Goal: Book appointment/travel/reservation

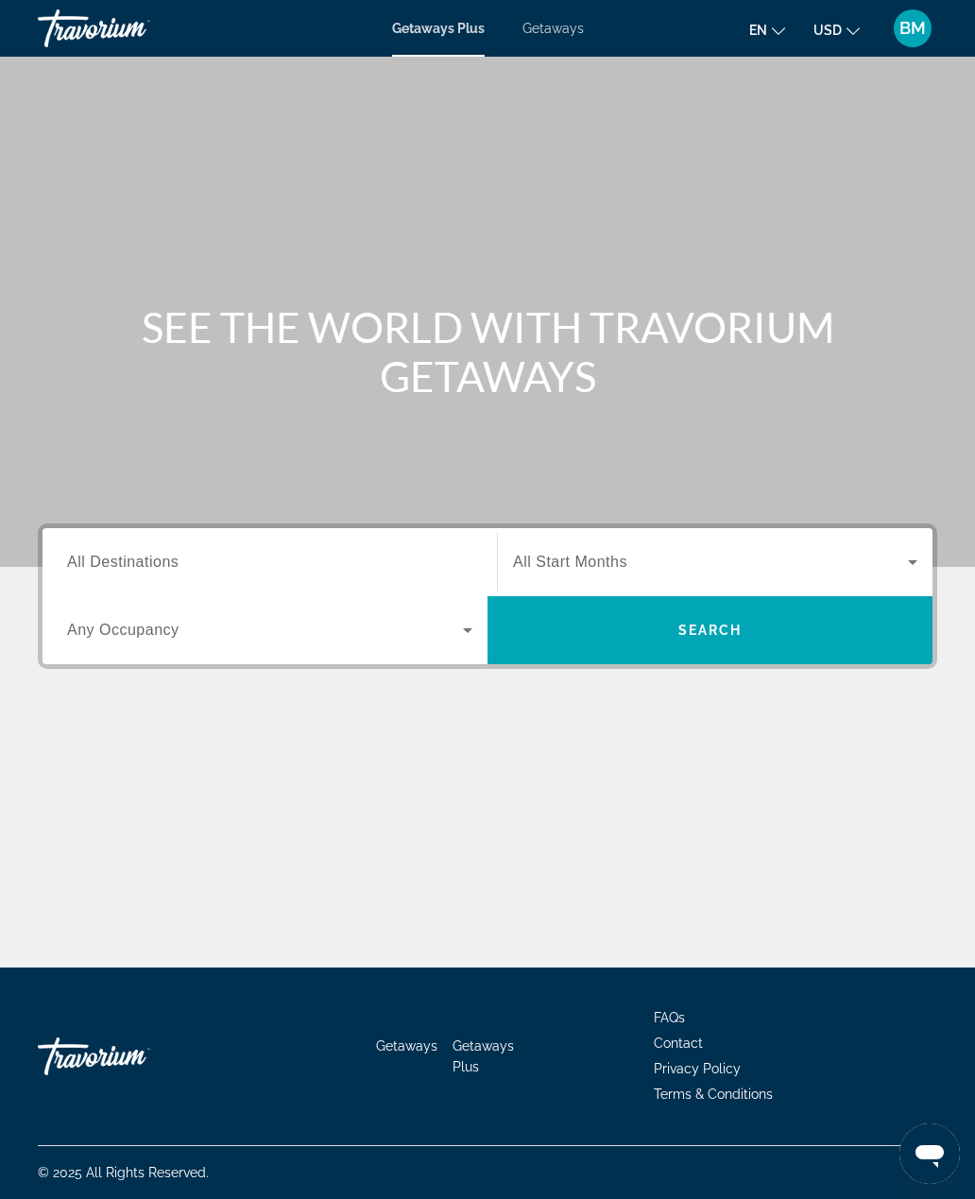
click at [471, 626] on icon "Search widget" at bounding box center [467, 630] width 23 height 23
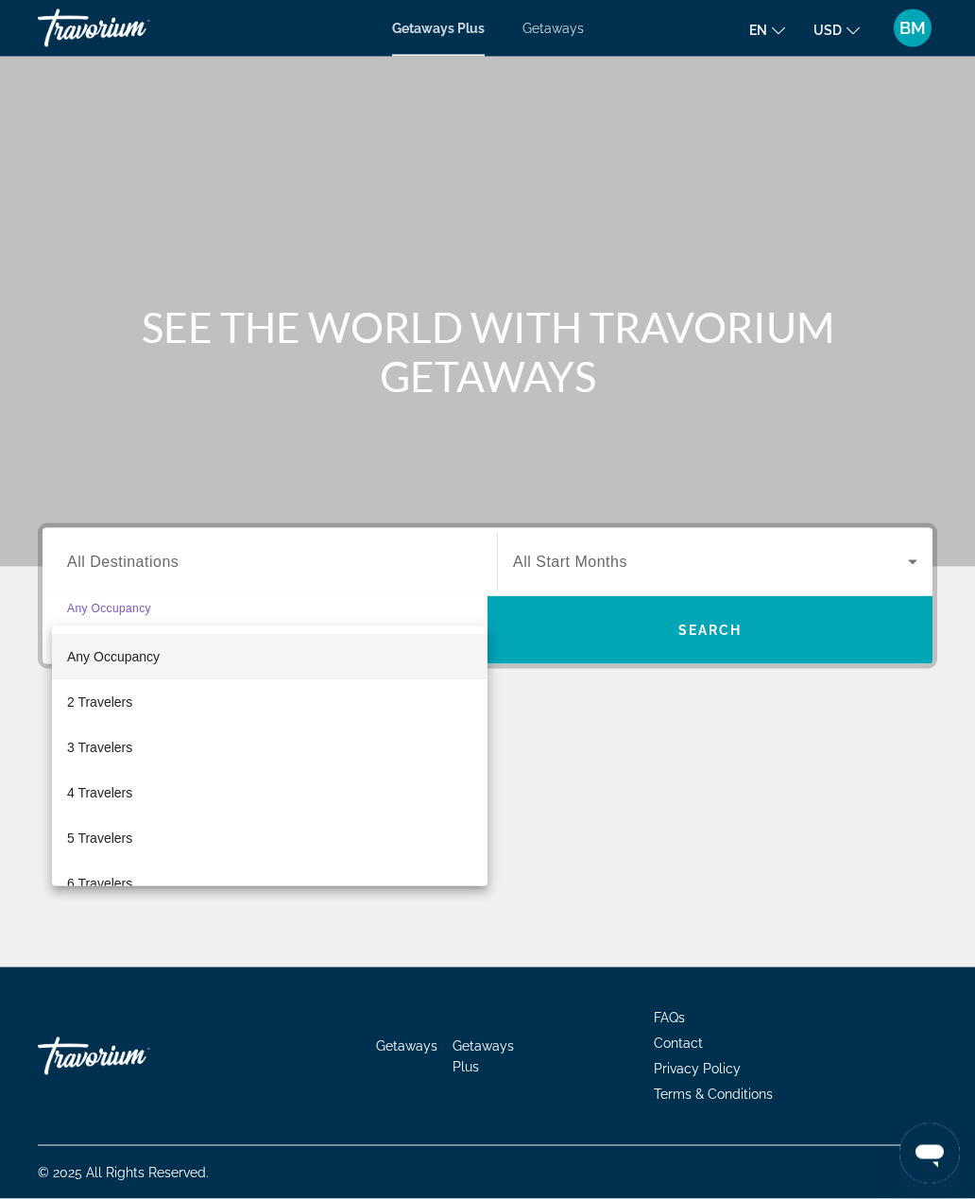
scroll to position [60, 0]
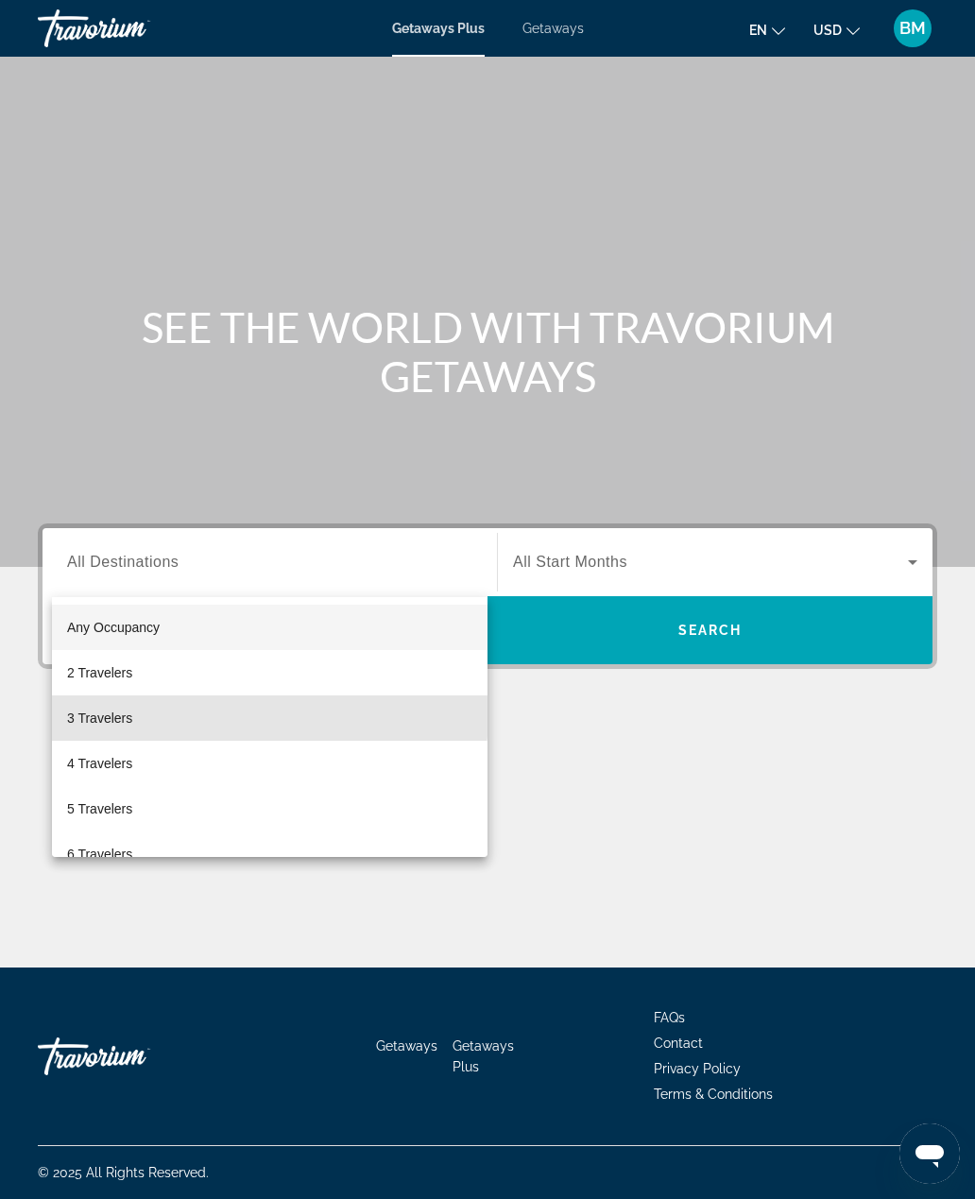
click at [129, 712] on span "3 Travelers" at bounding box center [99, 718] width 65 height 23
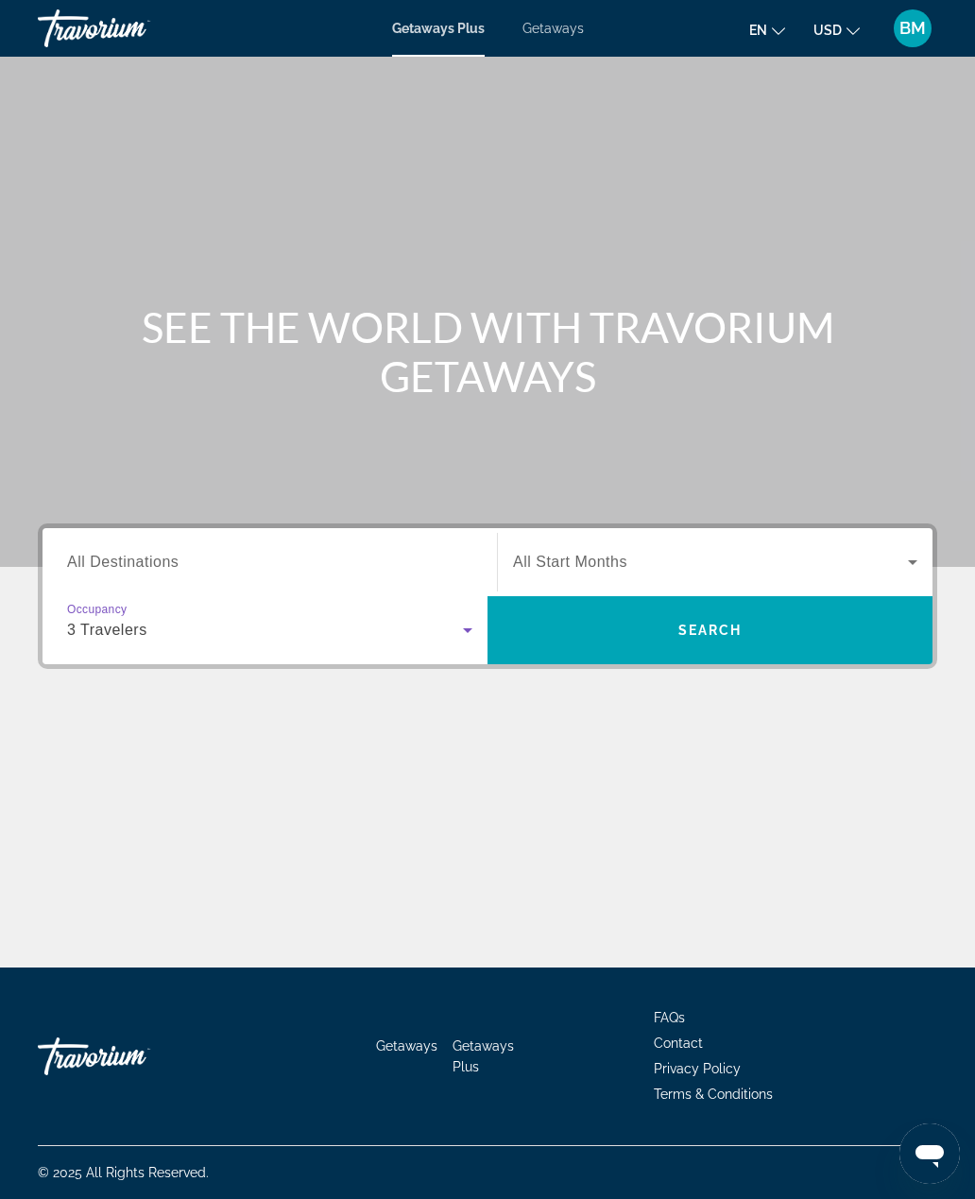
click at [914, 551] on icon "Search widget" at bounding box center [913, 562] width 23 height 23
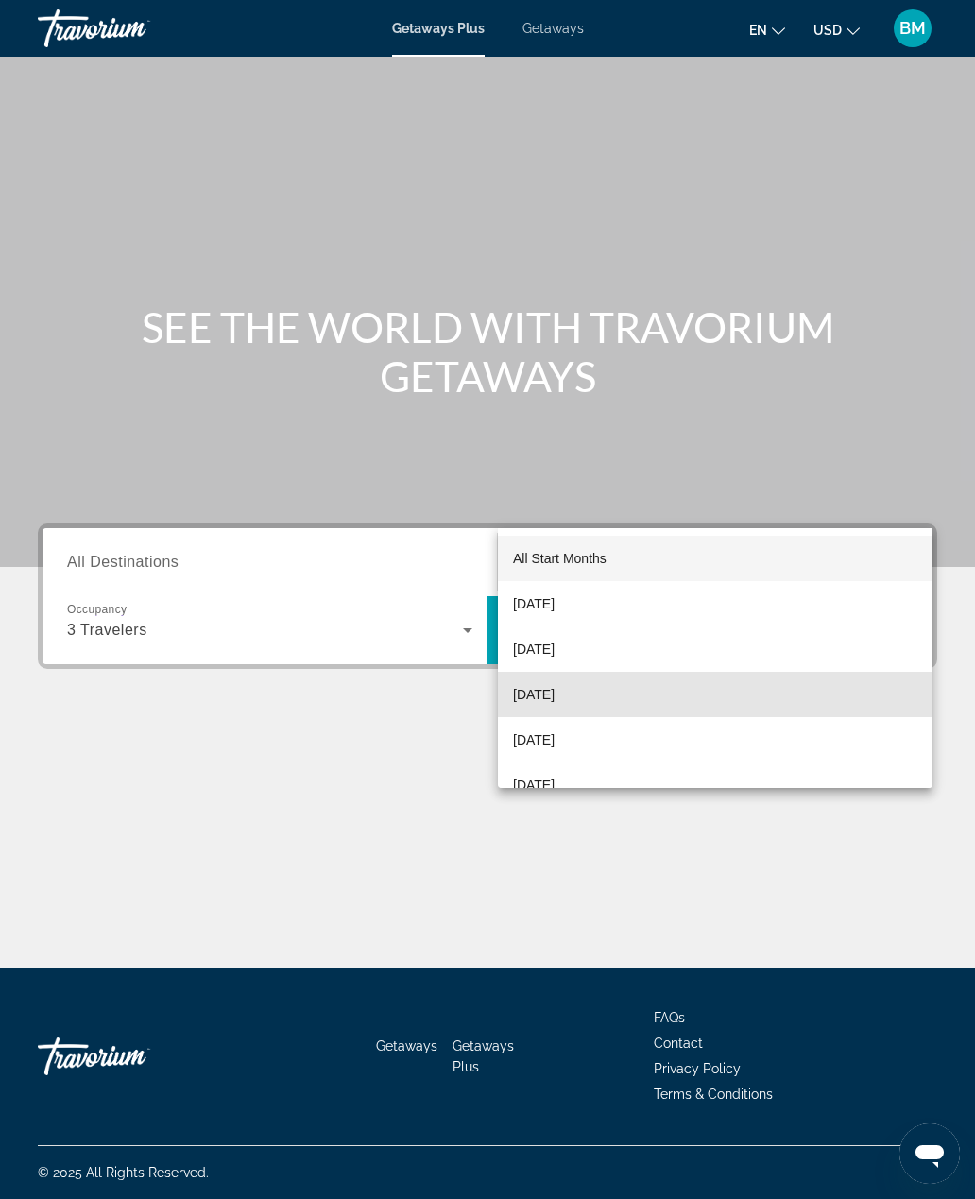
click at [555, 684] on span "[DATE]" at bounding box center [534, 694] width 42 height 23
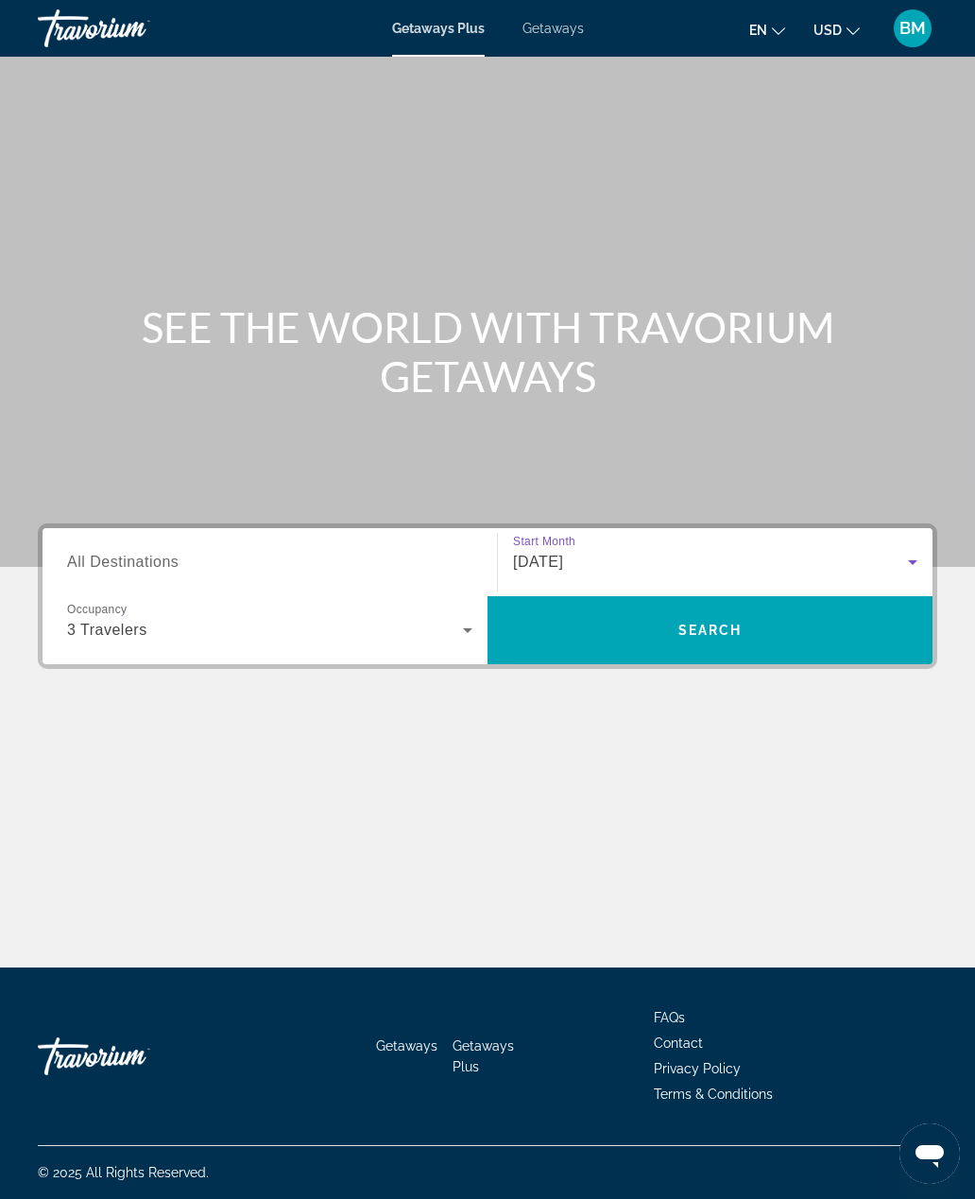
click at [762, 608] on span "Search" at bounding box center [710, 630] width 445 height 45
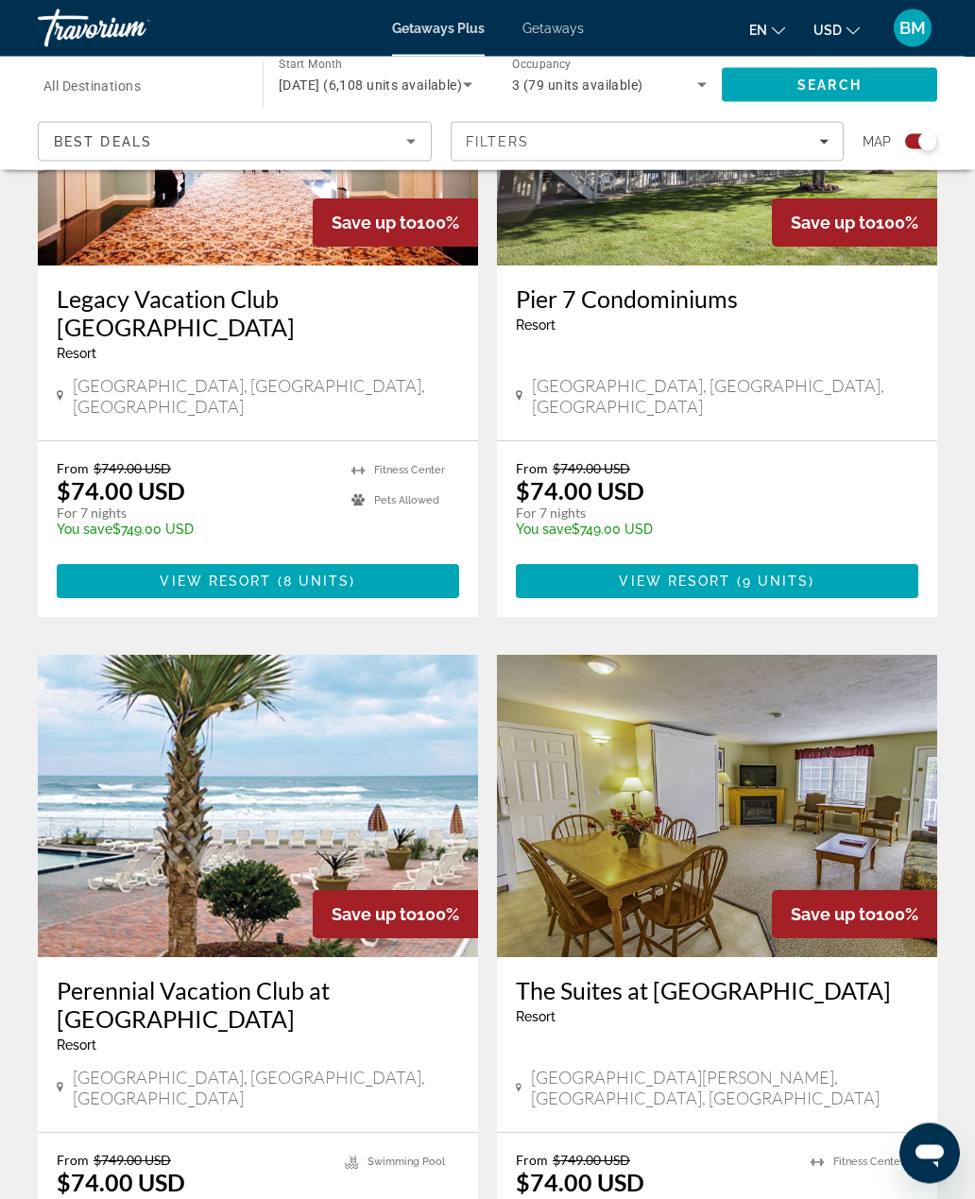
scroll to position [3706, 0]
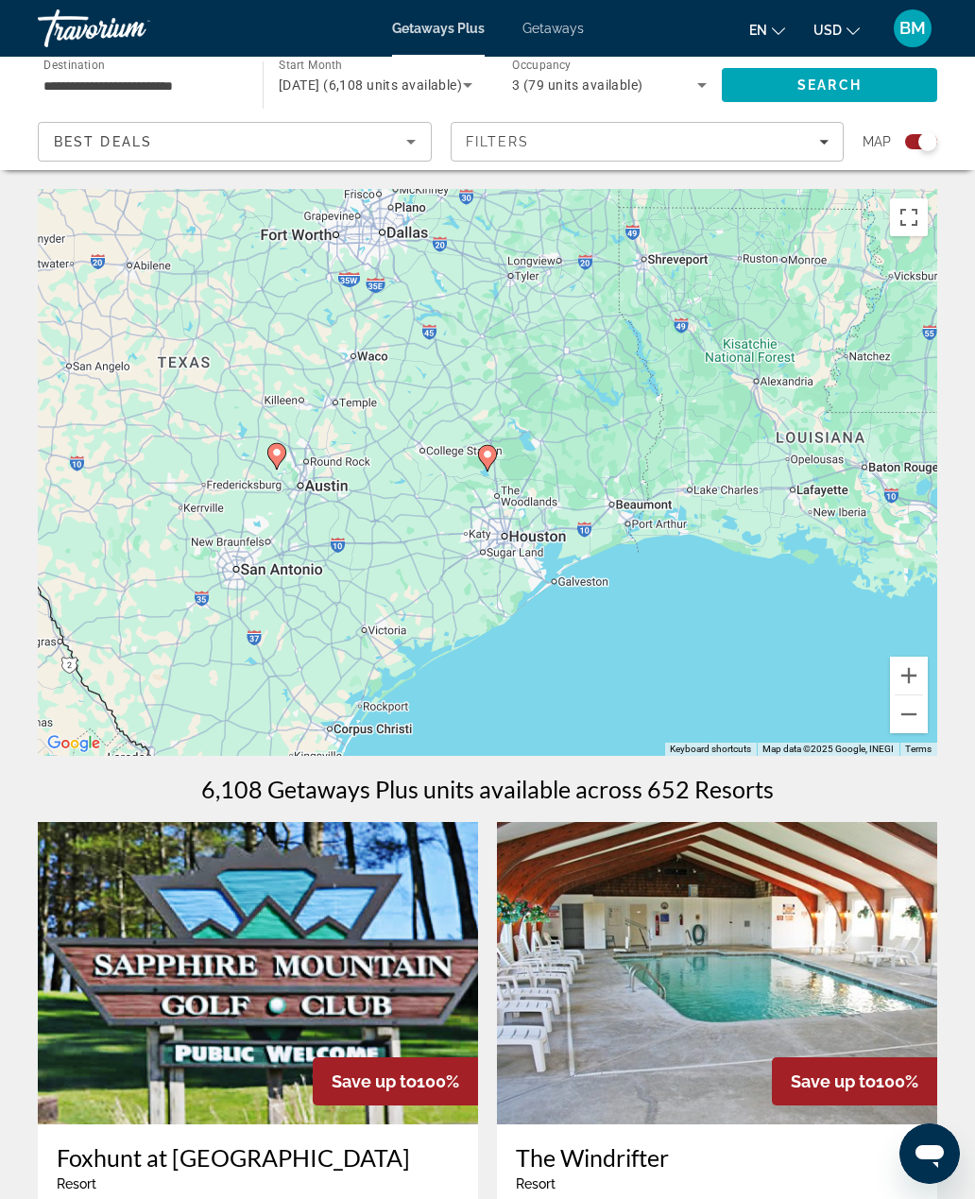
type input "**********"
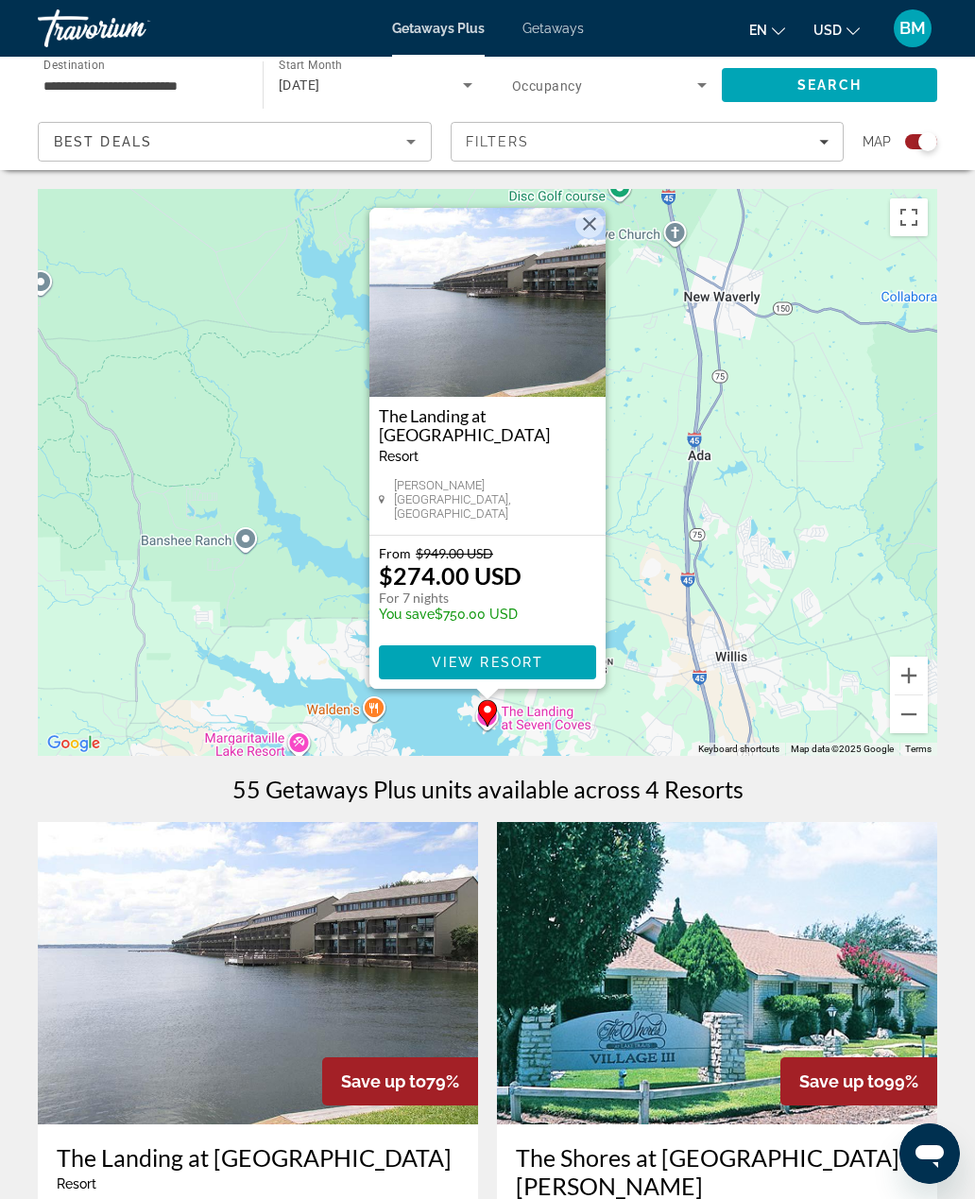
click at [550, 27] on span "Getaways" at bounding box center [553, 28] width 61 height 15
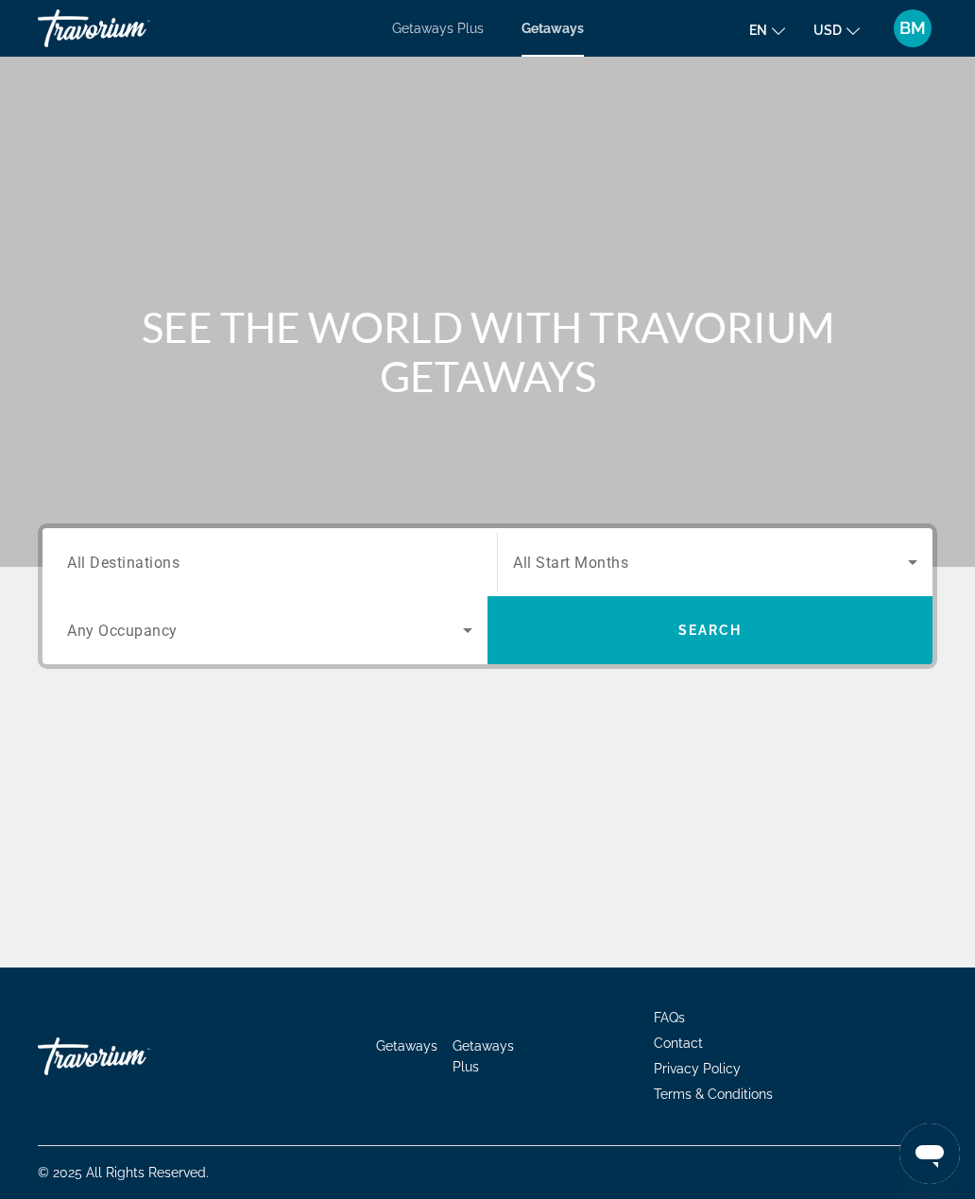
click at [465, 637] on icon "Search widget" at bounding box center [467, 630] width 23 height 23
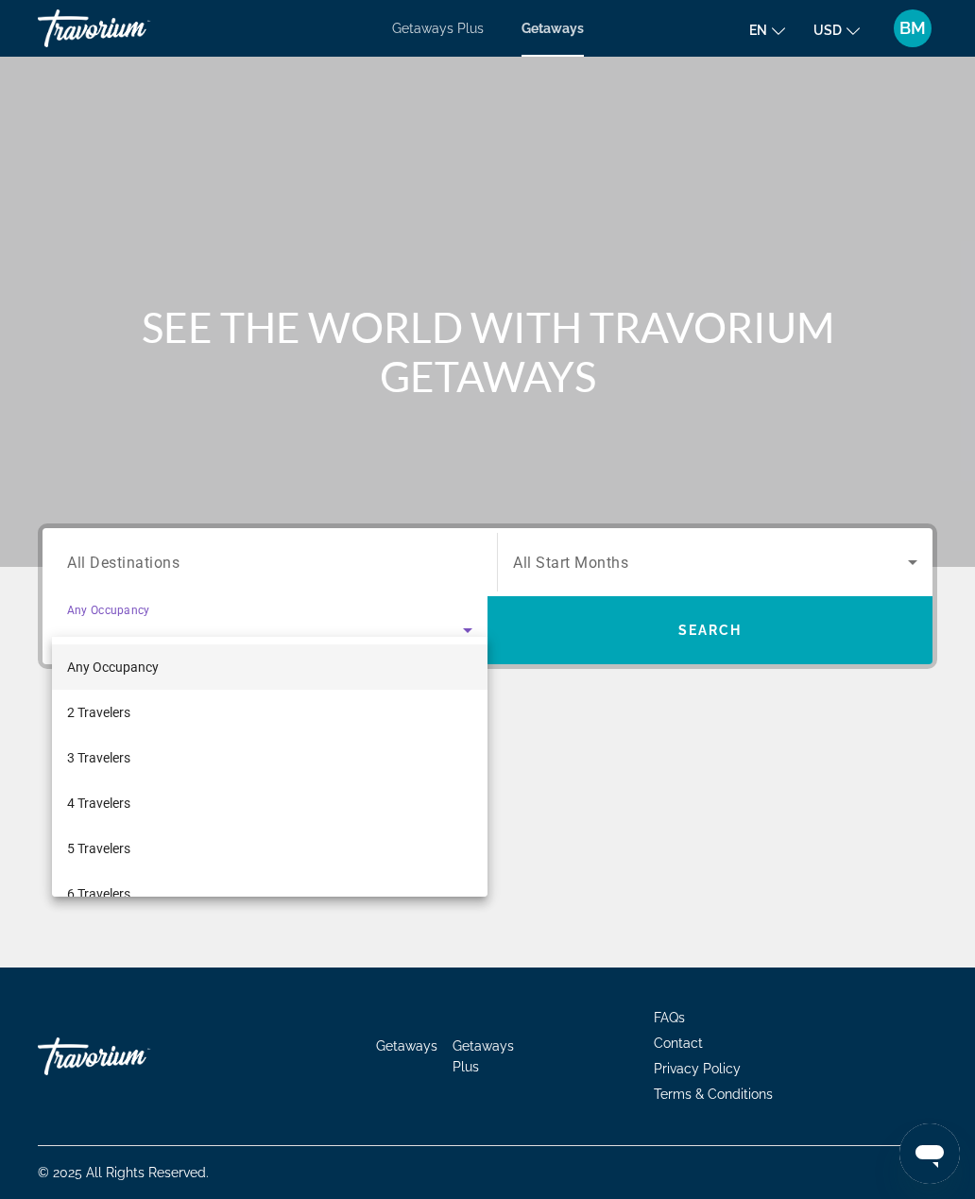
scroll to position [60, 0]
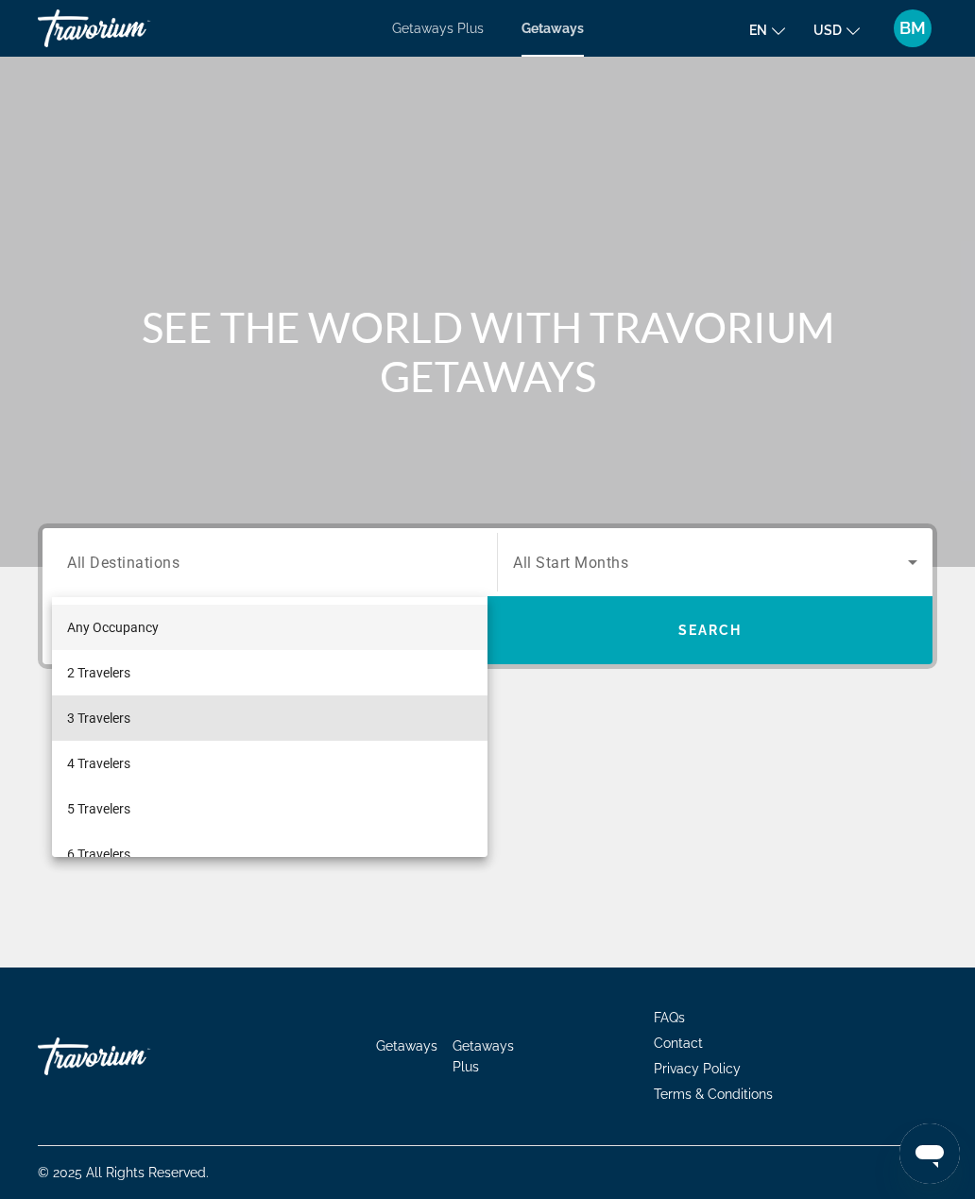
click at [164, 737] on mat-option "3 Travelers" at bounding box center [270, 718] width 436 height 45
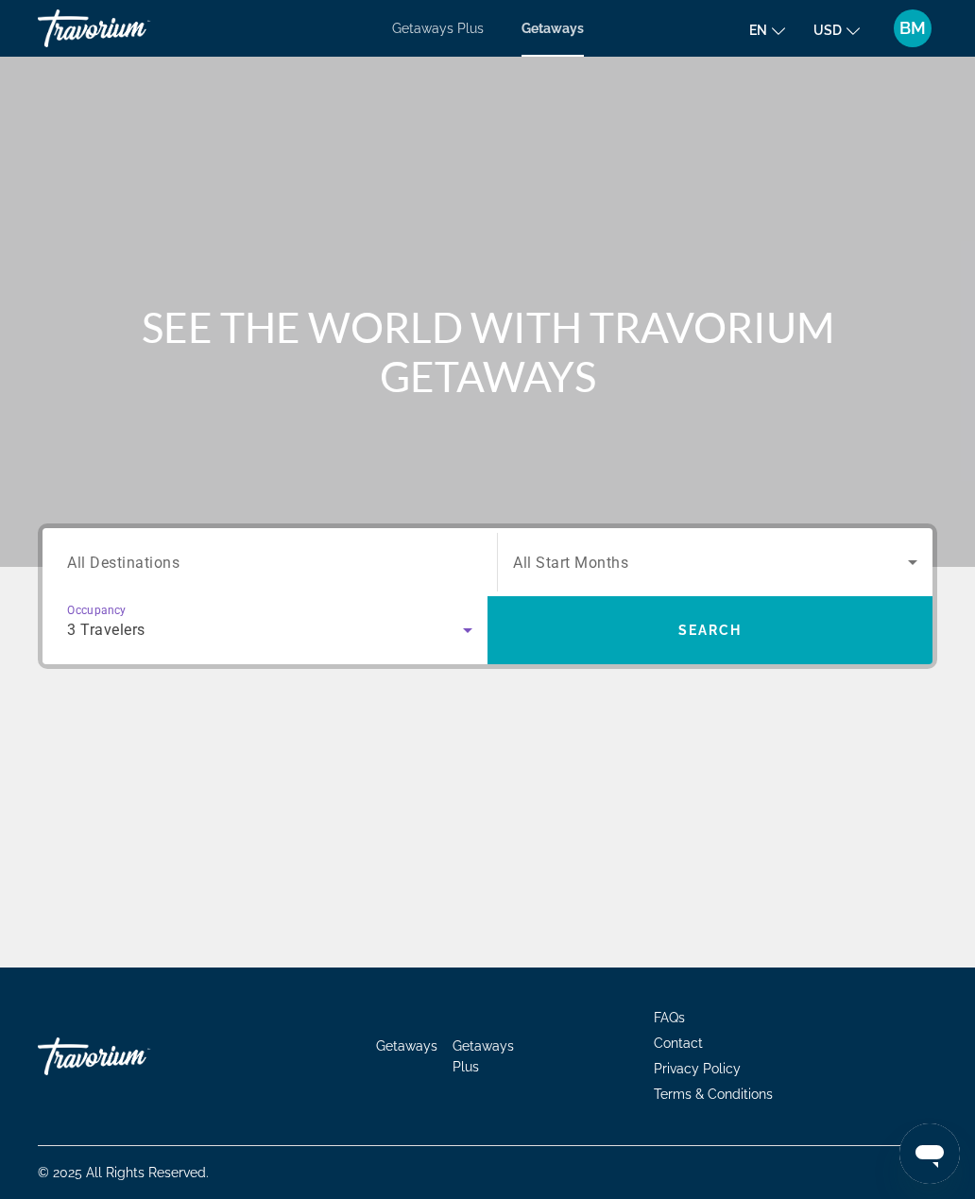
click at [671, 551] on span "Search widget" at bounding box center [710, 562] width 395 height 23
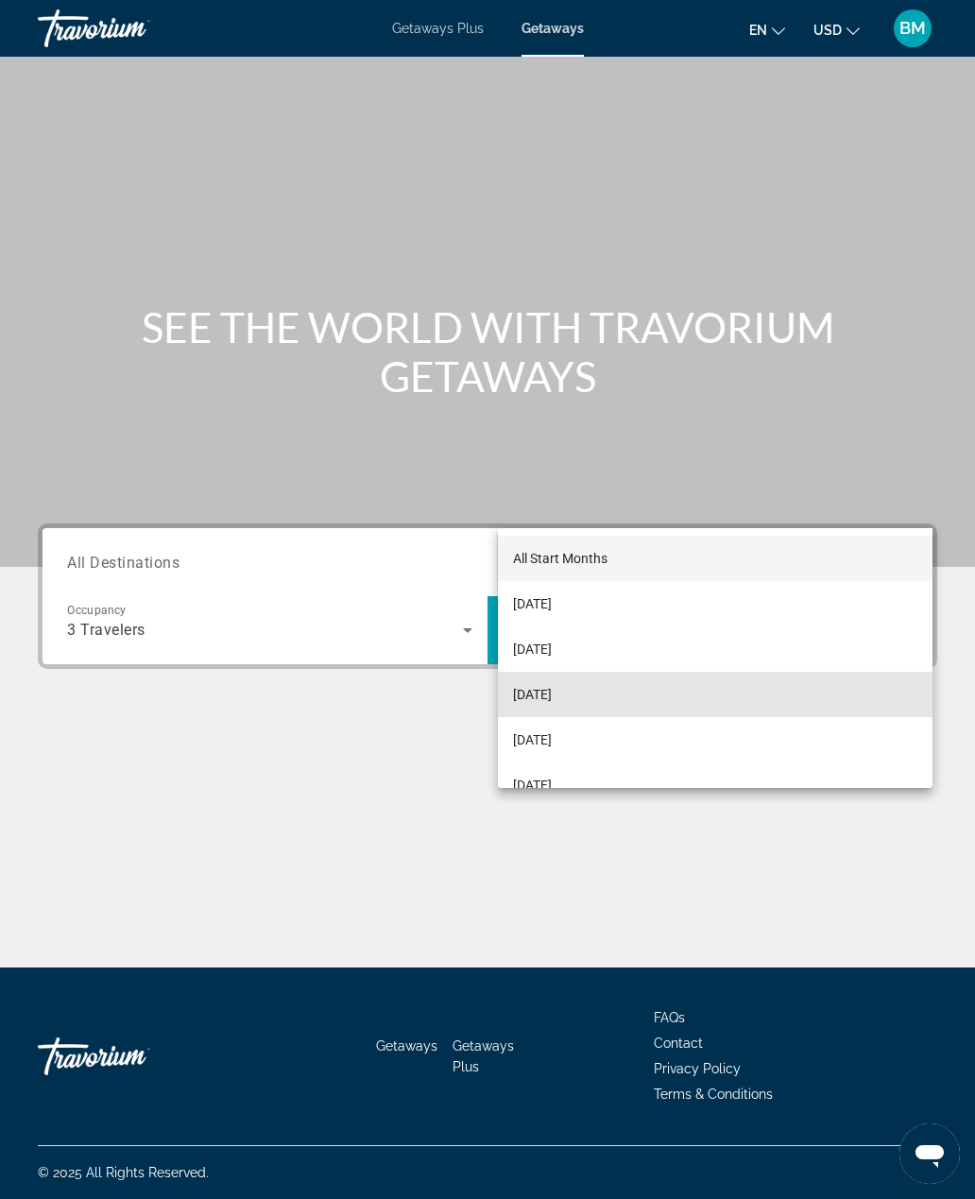
click at [552, 693] on span "[DATE]" at bounding box center [532, 694] width 39 height 23
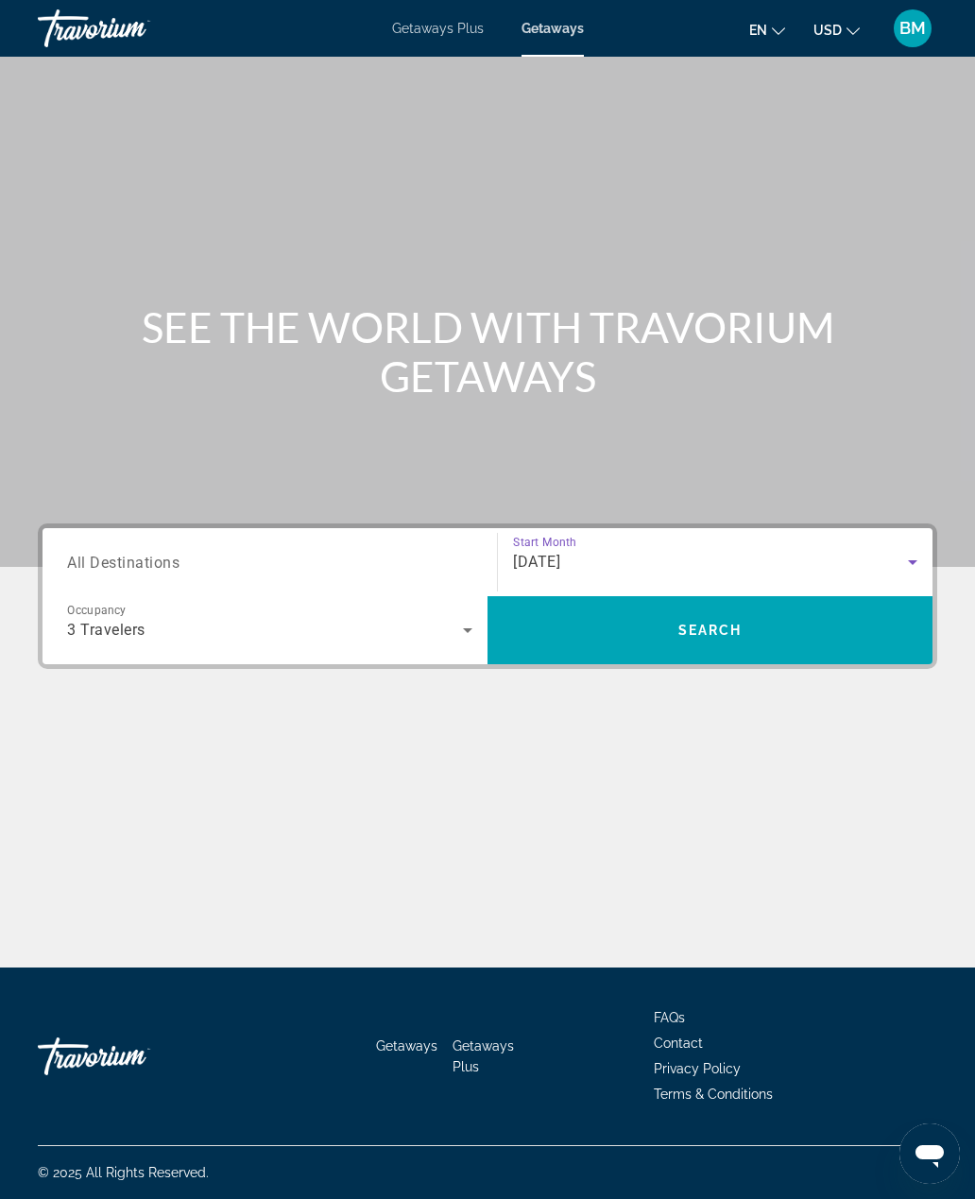
click at [681, 608] on span "Search" at bounding box center [710, 630] width 445 height 45
